Goal: Information Seeking & Learning: Learn about a topic

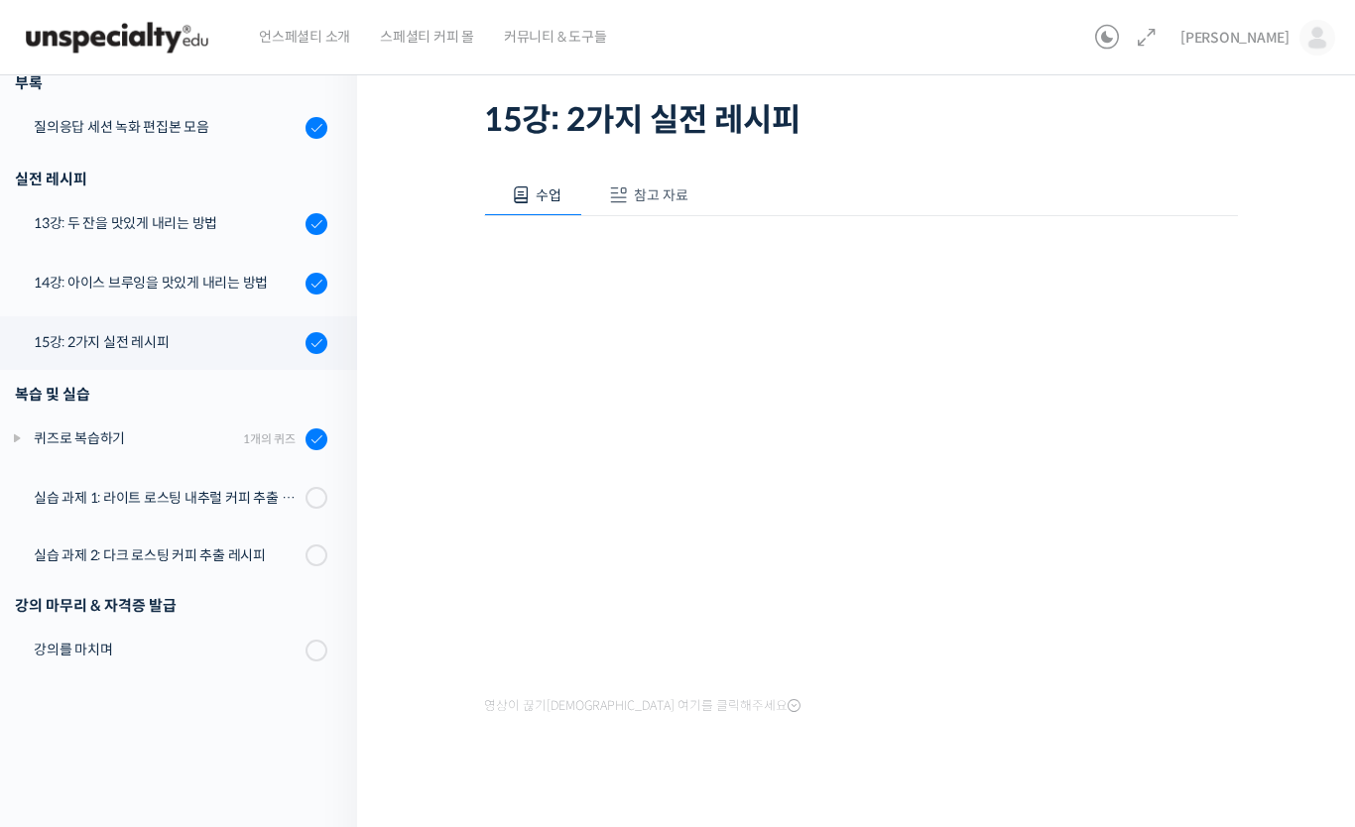
scroll to position [1146, 0]
click at [68, 494] on div "실습 과제 1: 라이트 로스팅 내추럴 커피 추출 레시피" at bounding box center [167, 498] width 266 height 22
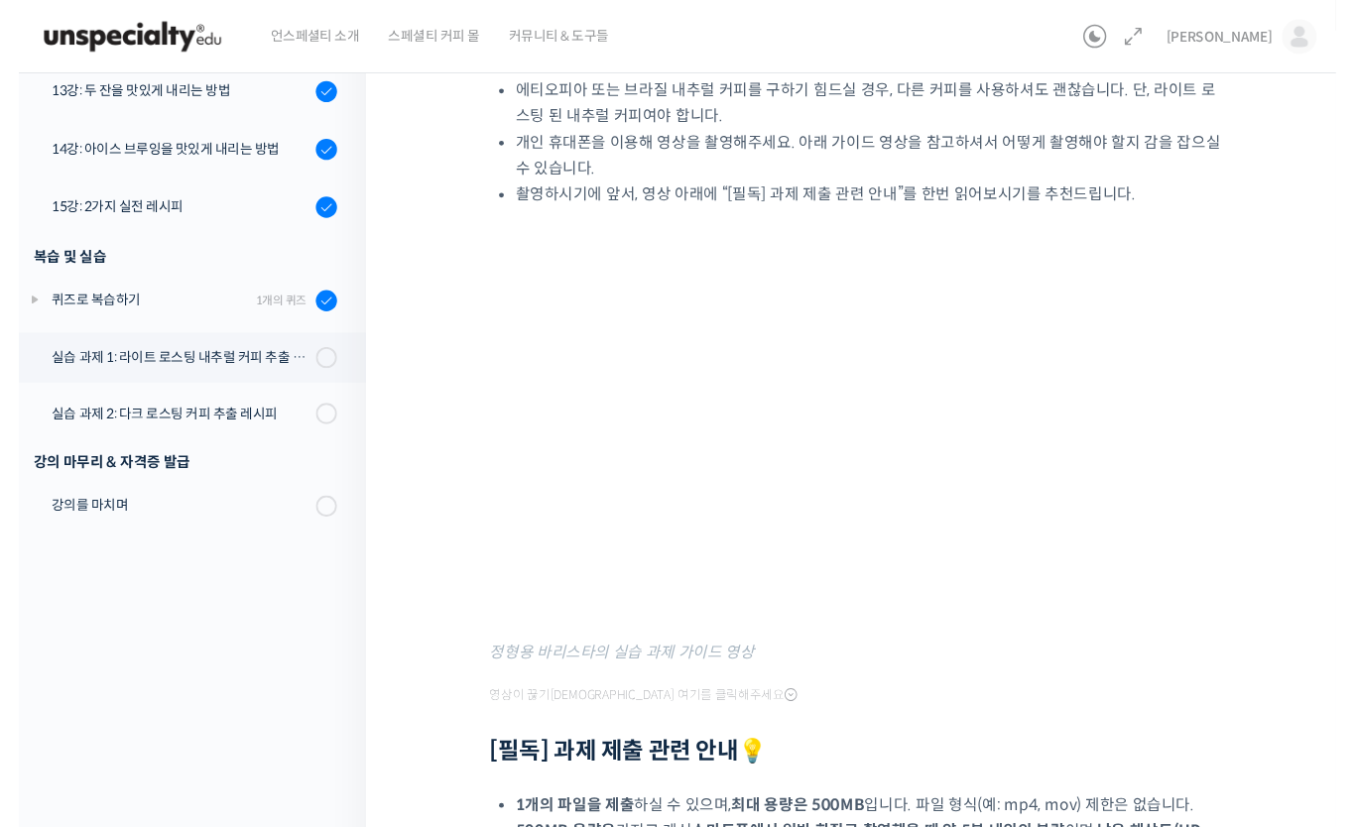
scroll to position [275, 0]
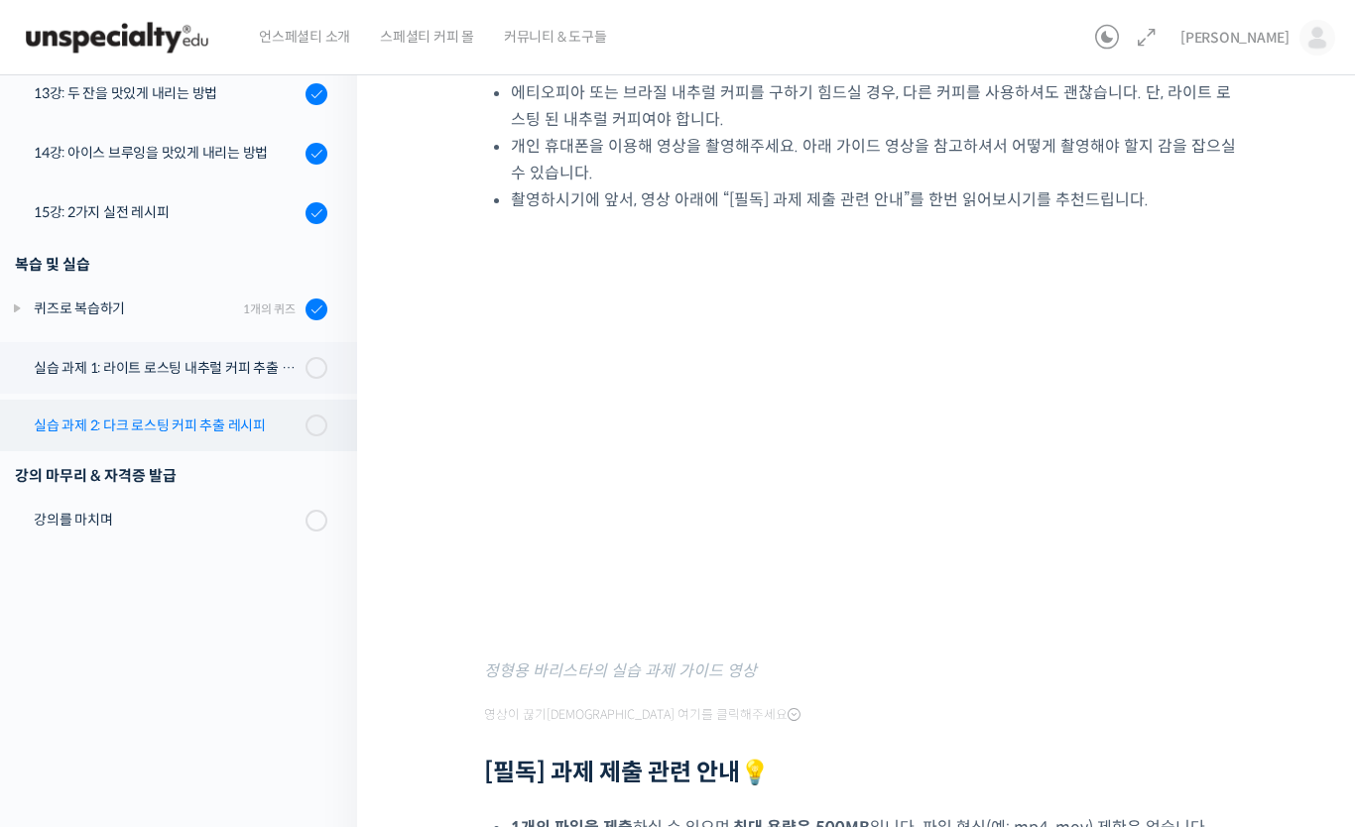
click at [65, 419] on div "실습 과제 2: 다크 로스팅 커피 추출 레시피" at bounding box center [167, 426] width 266 height 22
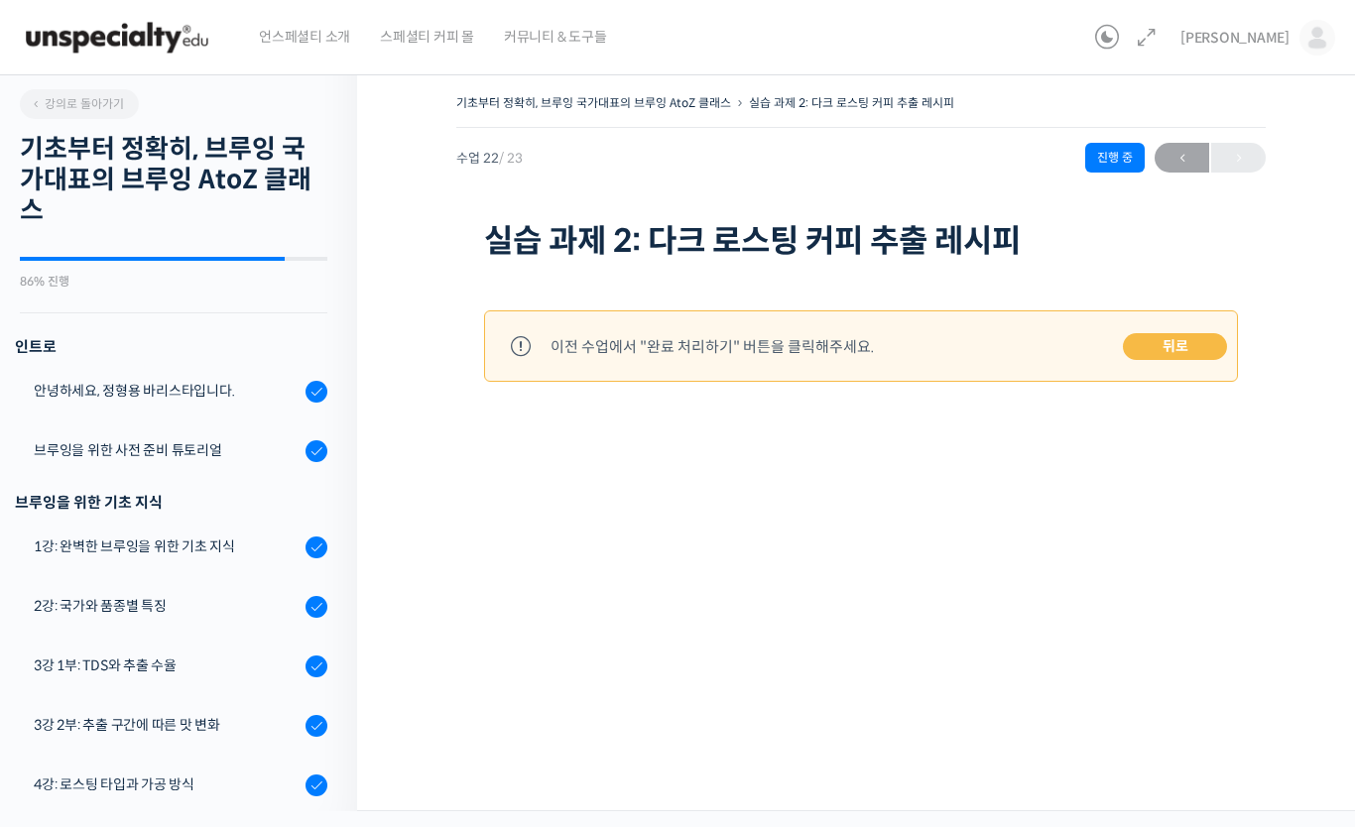
scroll to position [1146, 0]
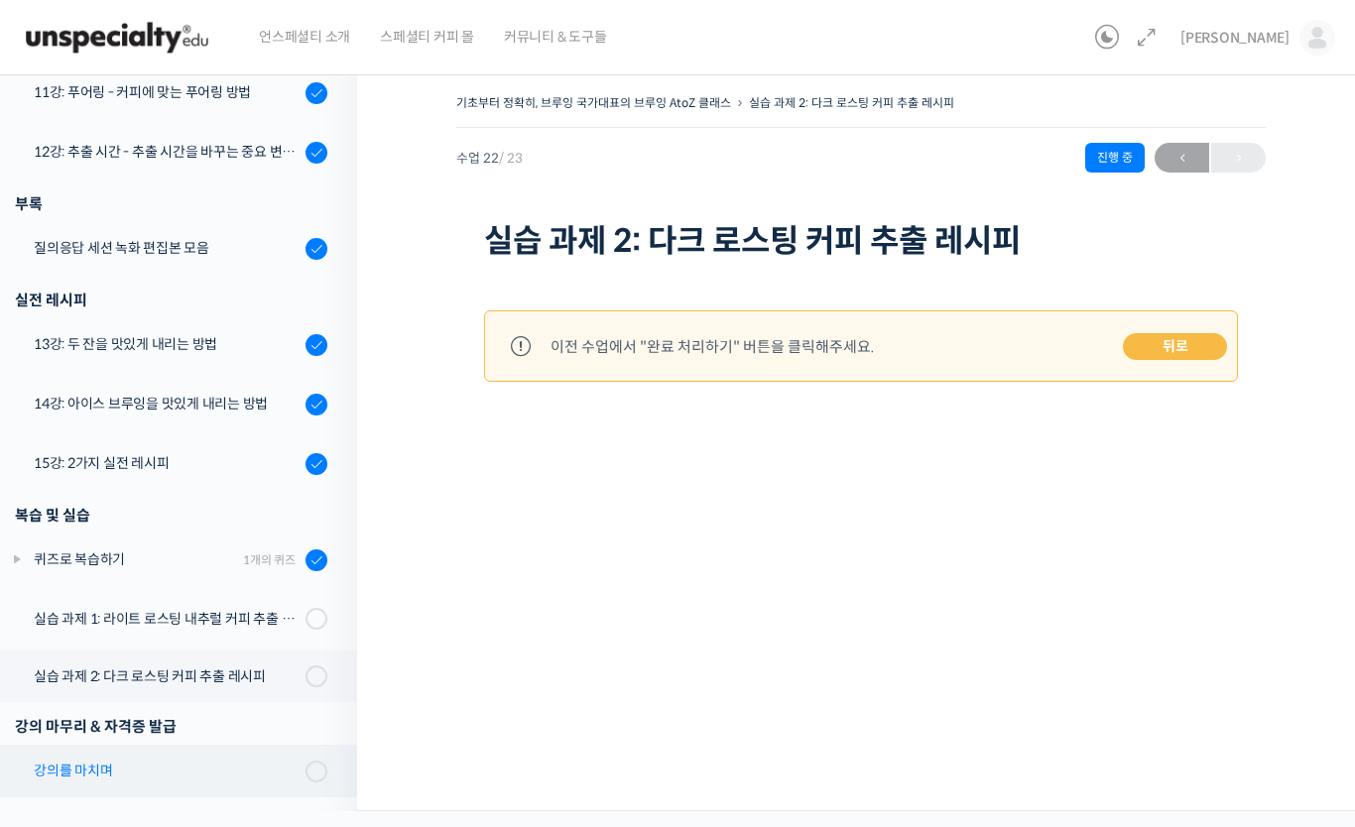
click at [62, 769] on div "강의를 마치며" at bounding box center [167, 771] width 266 height 22
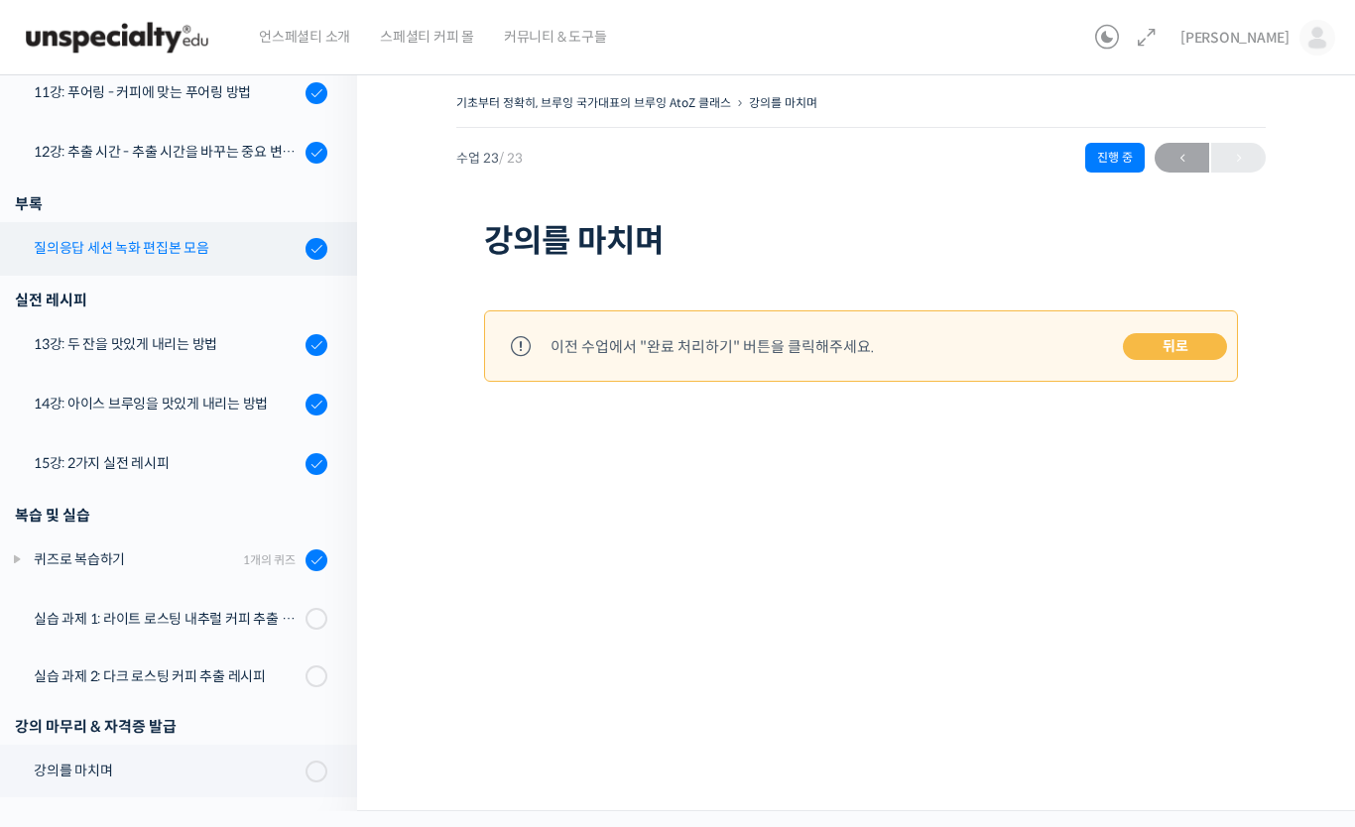
click at [91, 249] on div "질의응답 세션 녹화 편집본 모음" at bounding box center [167, 248] width 266 height 22
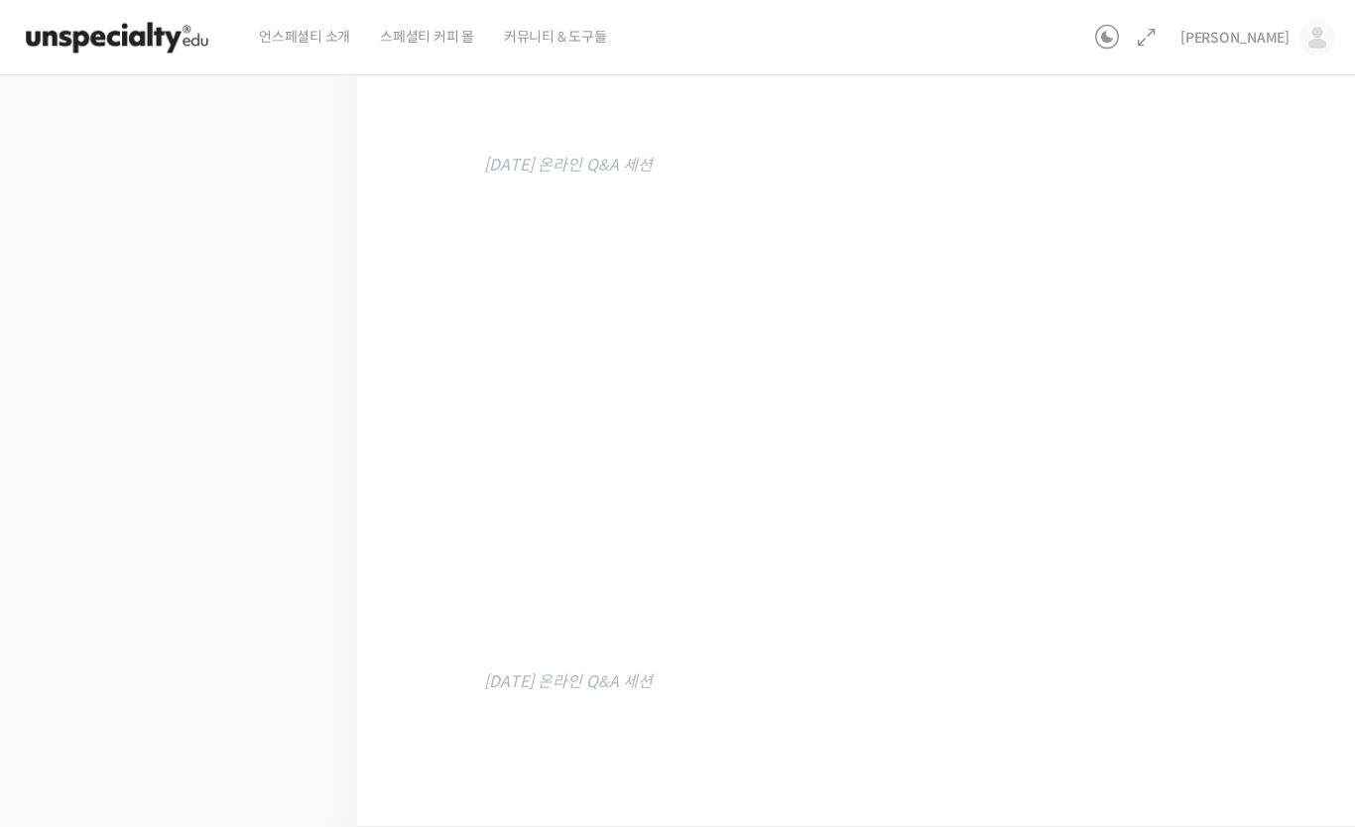
scroll to position [1169, 0]
